Goal: Information Seeking & Learning: Compare options

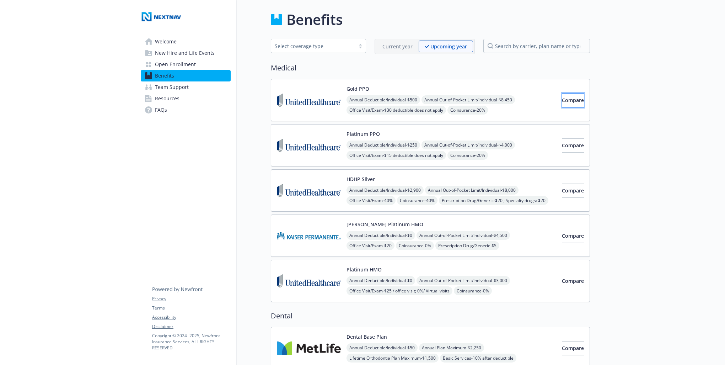
click at [569, 97] on span "Compare" at bounding box center [573, 100] width 22 height 7
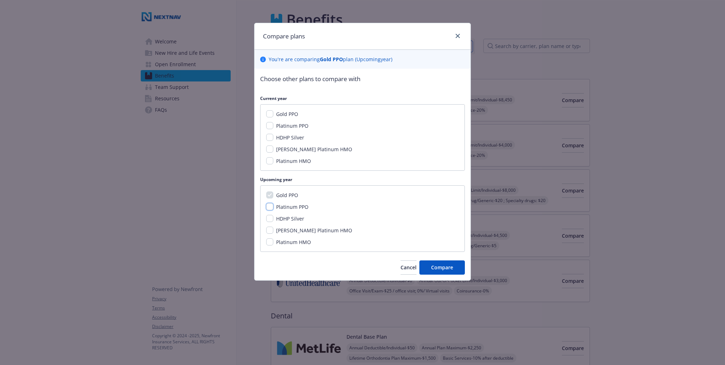
click at [271, 208] on input "Platinum PPO" at bounding box center [269, 206] width 7 height 7
checkbox input "true"
click at [267, 223] on div "Gold PPO Platinum PPO HDHP Silver [PERSON_NAME] Platinum HMO Platinum HMO" at bounding box center [362, 218] width 205 height 66
click at [270, 218] on input "HDHP Silver" at bounding box center [269, 218] width 7 height 7
checkbox input "true"
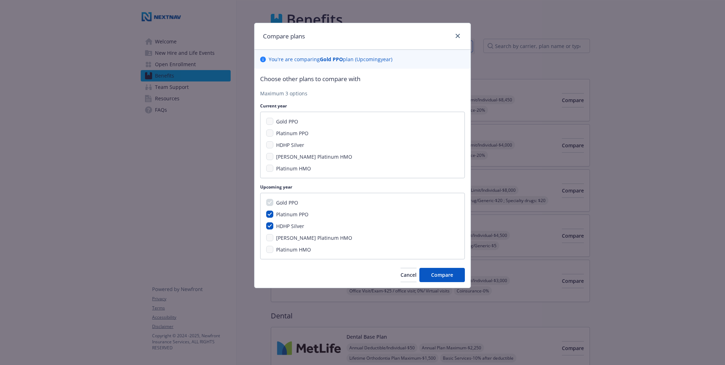
click at [272, 241] on div "Gold PPO Platinum PPO HDHP Silver [PERSON_NAME] Platinum HMO Platinum HMO" at bounding box center [362, 226] width 205 height 66
click at [400, 276] on span "Cancel" at bounding box center [408, 274] width 16 height 7
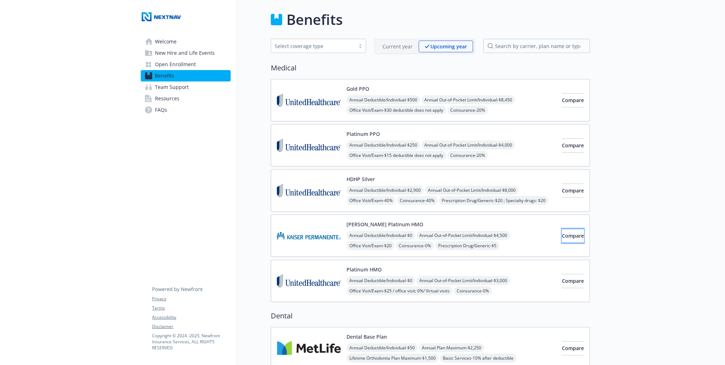
click at [562, 235] on span "Compare" at bounding box center [573, 235] width 22 height 7
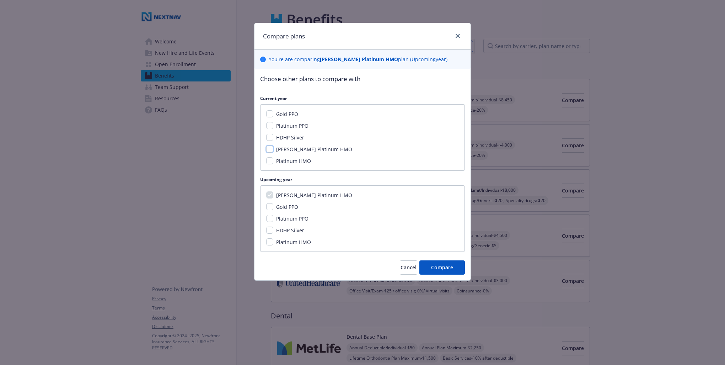
click at [270, 147] on input "[PERSON_NAME] Platinum HMO" at bounding box center [269, 148] width 7 height 7
checkbox input "true"
click at [267, 138] on input "HDHP Silver" at bounding box center [269, 137] width 7 height 7
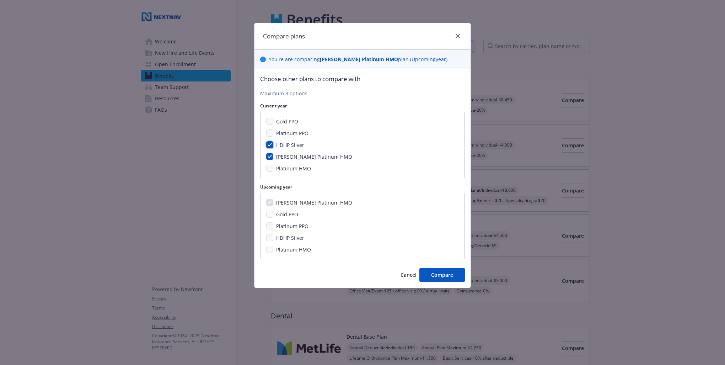
click at [270, 143] on input "HDHP Silver" at bounding box center [269, 144] width 7 height 7
checkbox input "false"
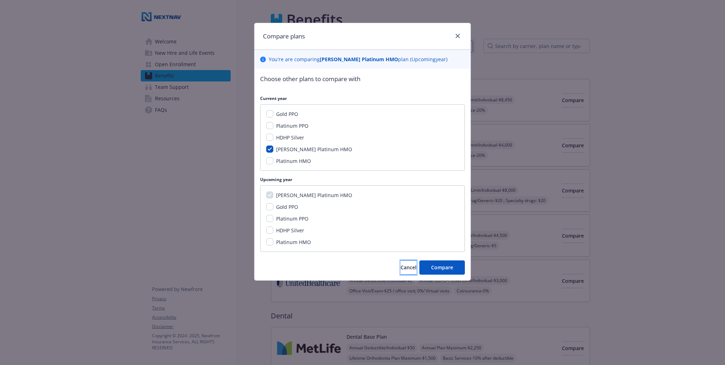
click at [400, 269] on span "Cancel" at bounding box center [408, 267] width 16 height 7
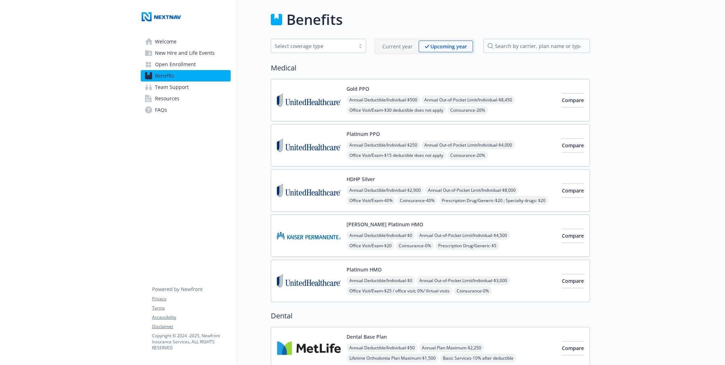
scroll to position [36, 0]
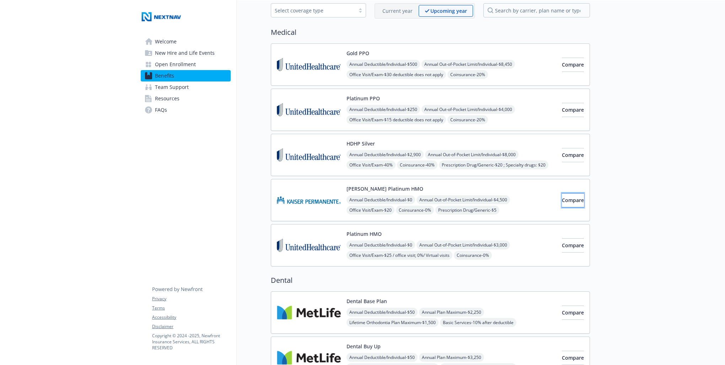
click at [566, 200] on span "Compare" at bounding box center [573, 199] width 22 height 7
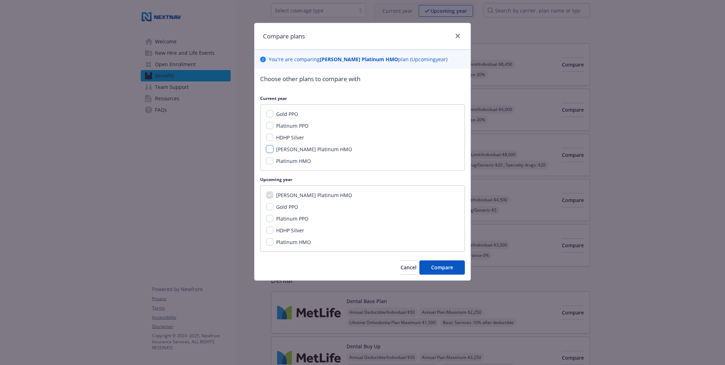
click at [271, 150] on input "[PERSON_NAME] Platinum HMO" at bounding box center [269, 148] width 7 height 7
checkbox input "true"
click at [269, 230] on input "HDHP Silver" at bounding box center [269, 229] width 7 height 7
checkbox input "true"
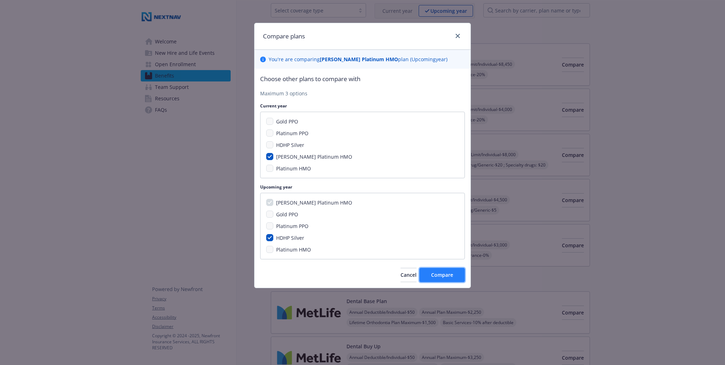
click at [447, 274] on span "Compare" at bounding box center [442, 274] width 22 height 7
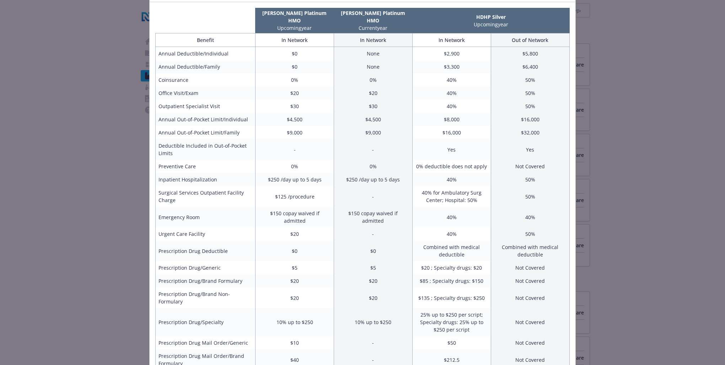
scroll to position [0, 0]
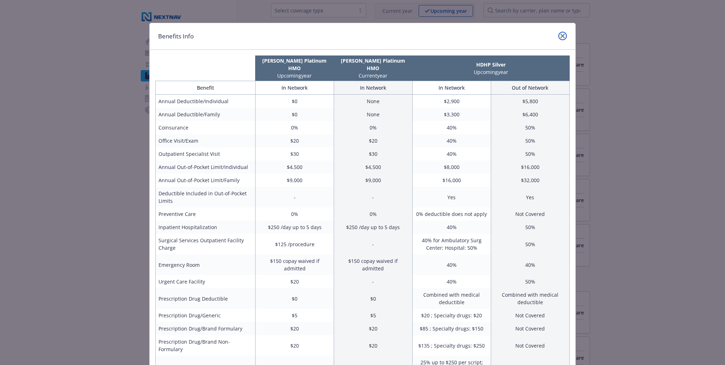
click at [560, 35] on icon "close" at bounding box center [562, 36] width 4 height 4
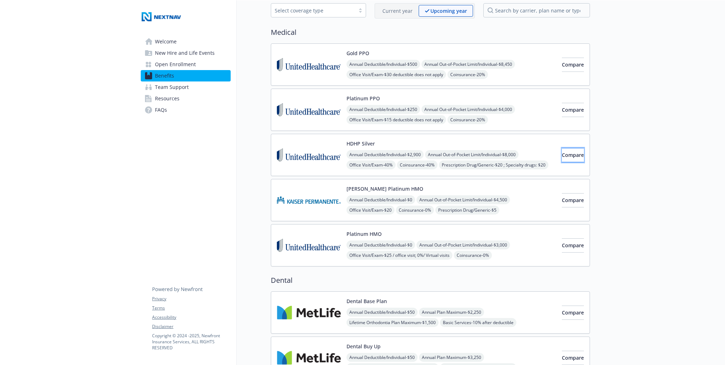
click at [562, 156] on span "Compare" at bounding box center [573, 154] width 22 height 7
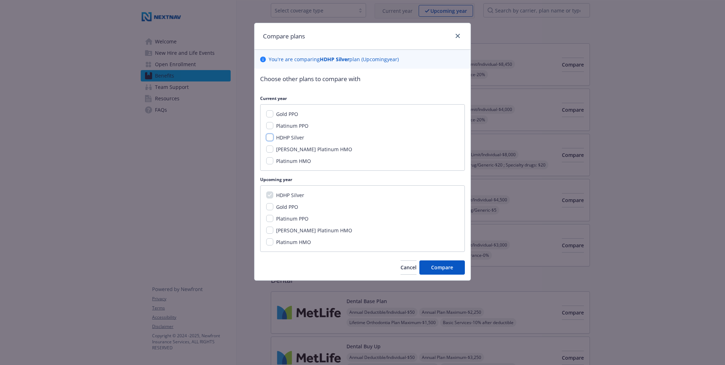
click at [272, 137] on input "HDHP Silver" at bounding box center [269, 137] width 7 height 7
checkbox input "true"
click at [269, 148] on input "[PERSON_NAME] Platinum HMO" at bounding box center [269, 148] width 7 height 7
checkbox input "true"
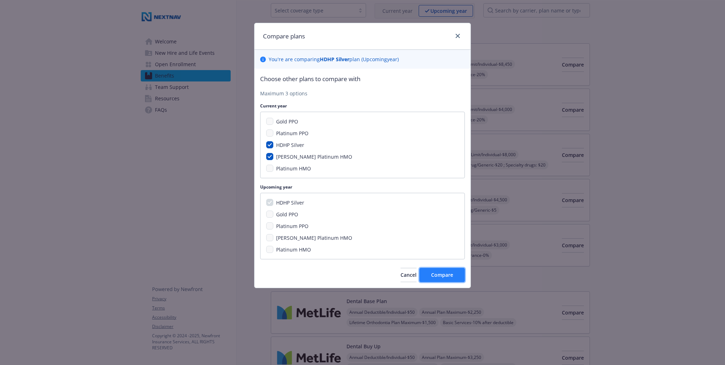
click at [447, 272] on span "Compare" at bounding box center [442, 274] width 22 height 7
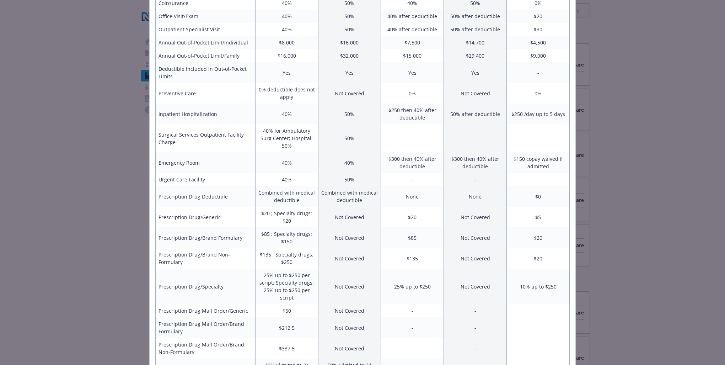
scroll to position [173, 0]
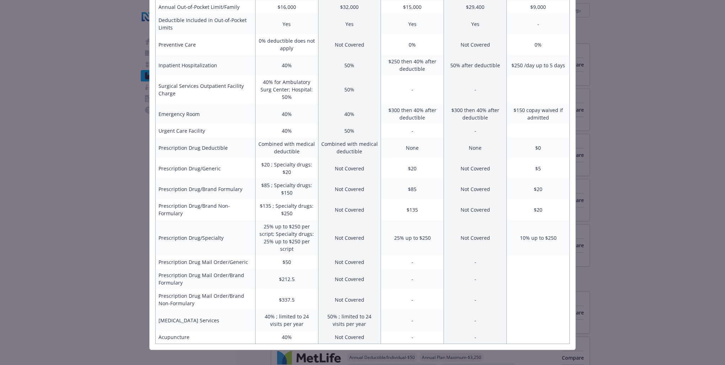
click at [650, 93] on div "Benefits Info HDHP Silver Upcoming year HDHP Silver Current year [PERSON_NAME] …" at bounding box center [362, 182] width 725 height 365
click at [634, 144] on div "Benefits Info HDHP Silver Upcoming year HDHP Silver Current year [PERSON_NAME] …" at bounding box center [362, 182] width 725 height 365
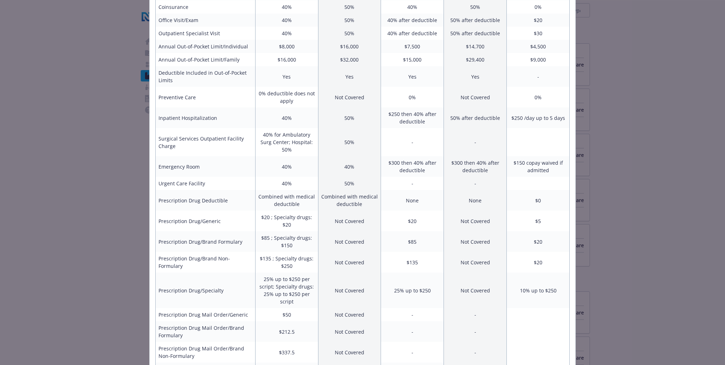
scroll to position [0, 0]
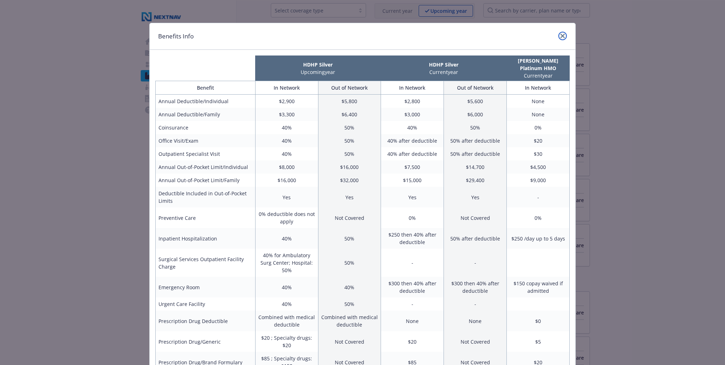
click at [558, 32] on link "close" at bounding box center [562, 36] width 9 height 9
